Goal: Information Seeking & Learning: Learn about a topic

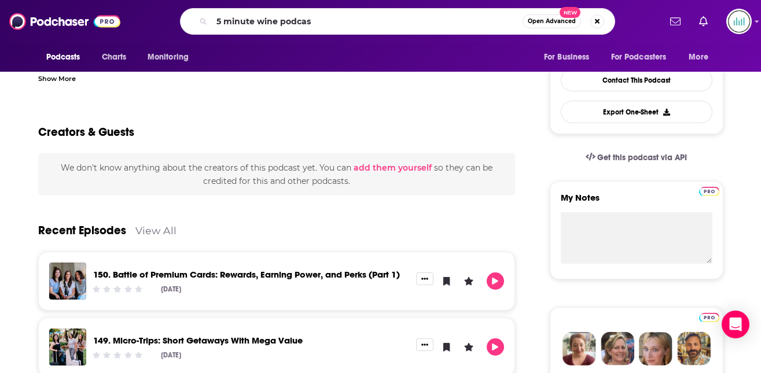
type input "5 minute wine podcast"
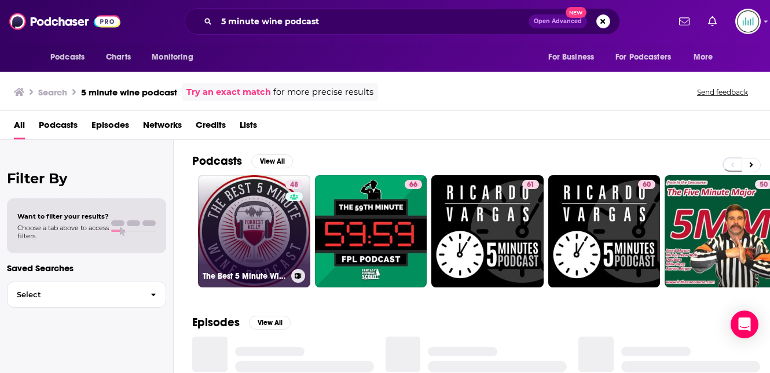
click at [252, 233] on link "48 The Best 5 Minute Wine Podcast" at bounding box center [254, 231] width 112 height 112
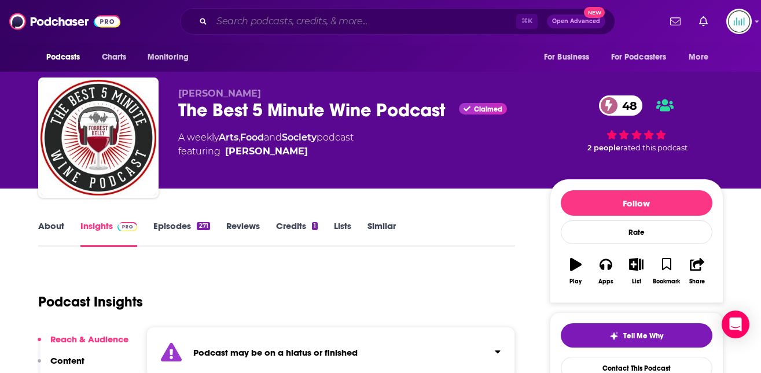
click at [223, 23] on input "Search podcasts, credits, & more..." at bounding box center [364, 21] width 304 height 19
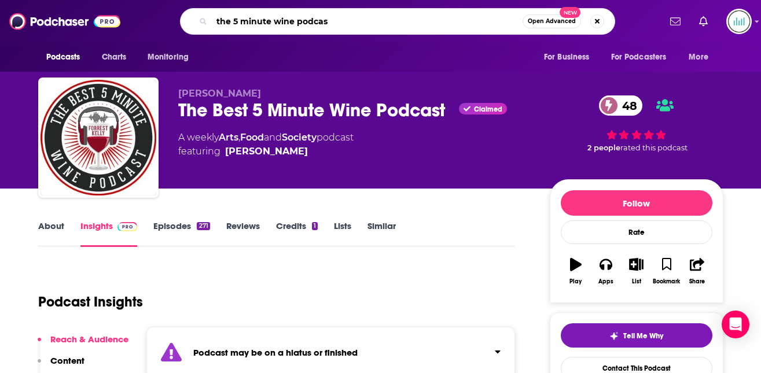
type input "the 5 minute wine podcast"
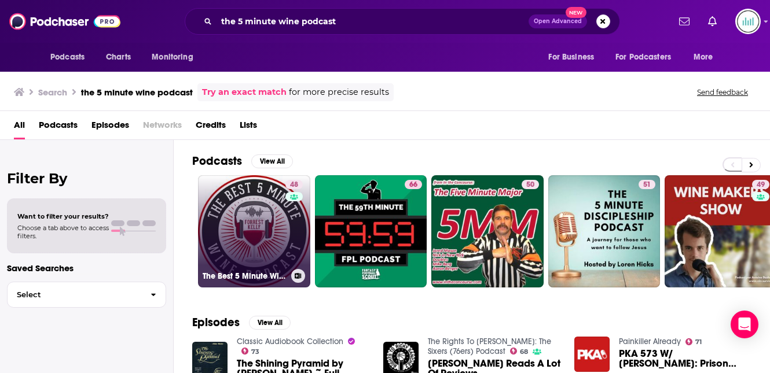
click at [277, 254] on link "48 The Best 5 Minute Wine Podcast" at bounding box center [254, 231] width 112 height 112
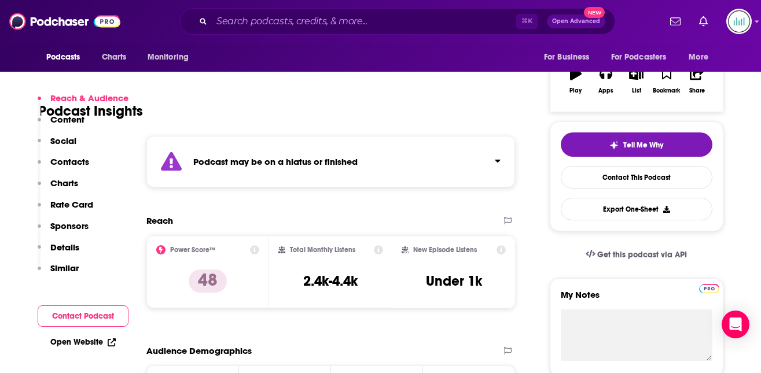
scroll to position [250, 0]
